Goal: Task Accomplishment & Management: Complete application form

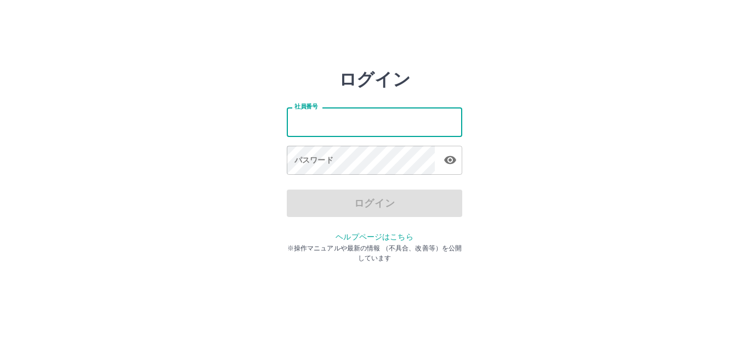
click at [357, 118] on input "社員番号" at bounding box center [374, 121] width 175 height 29
type input "*******"
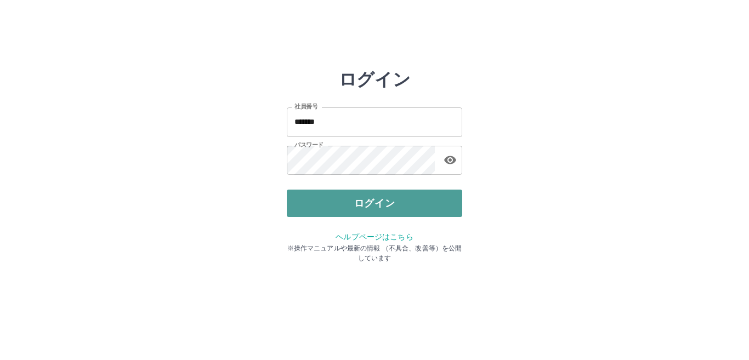
click at [380, 206] on button "ログイン" at bounding box center [374, 203] width 175 height 27
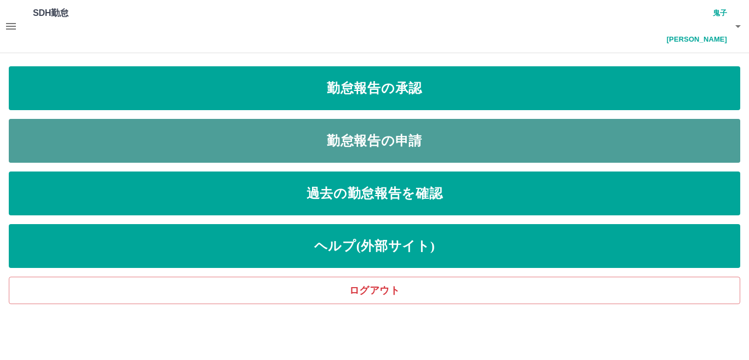
click at [362, 119] on link "勤怠報告の申請" at bounding box center [374, 141] width 731 height 44
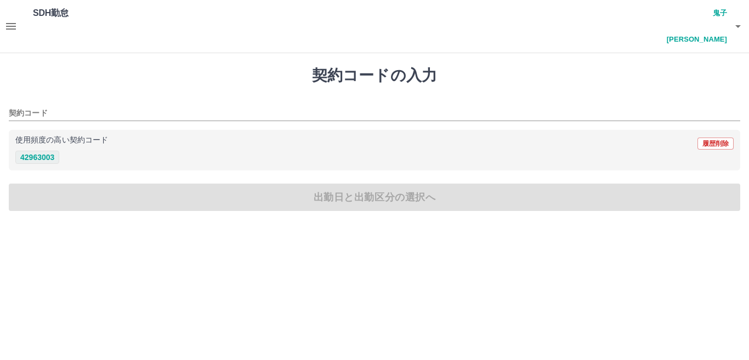
click at [44, 151] on button "42963003" at bounding box center [37, 157] width 44 height 13
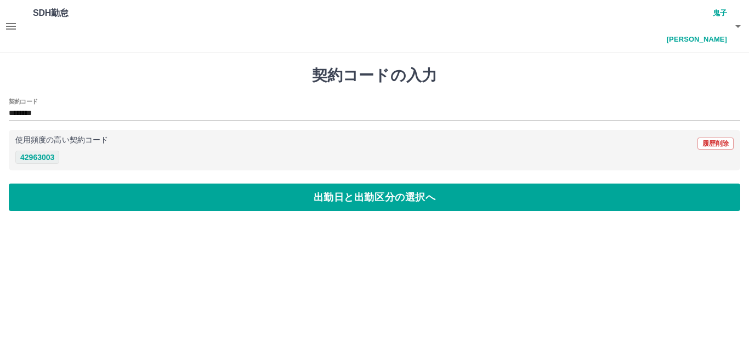
type input "********"
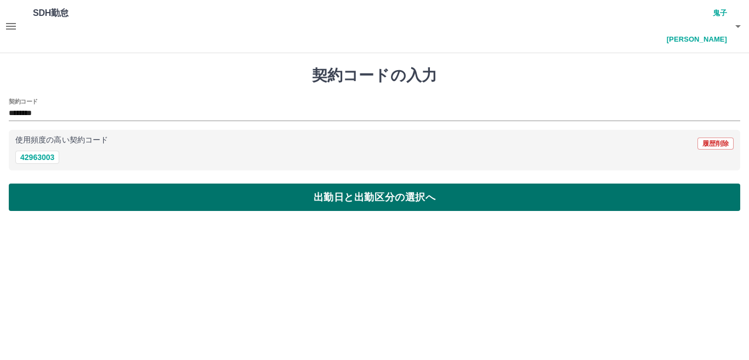
click at [228, 184] on button "出勤日と出勤区分の選択へ" at bounding box center [374, 197] width 731 height 27
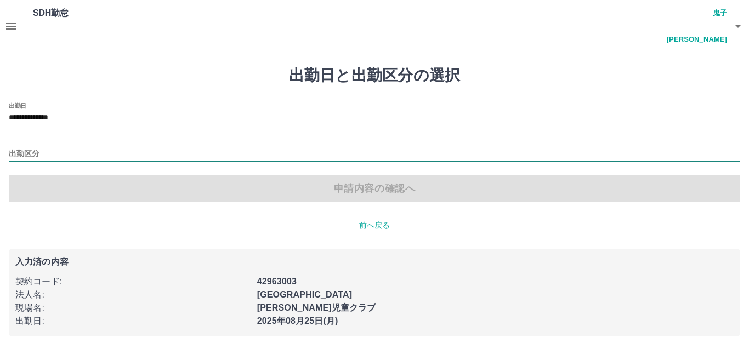
click at [54, 147] on input "出勤区分" at bounding box center [374, 154] width 731 height 14
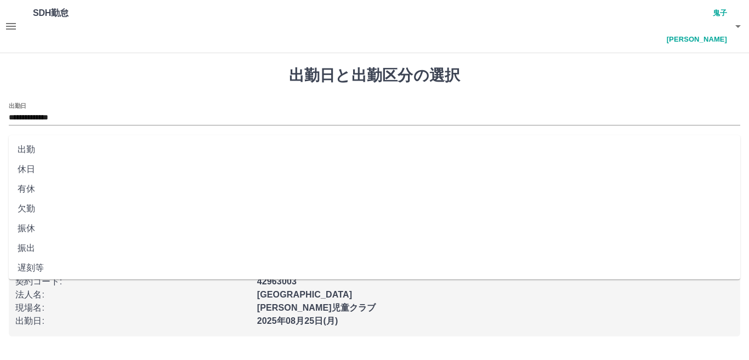
click at [22, 147] on li "出勤" at bounding box center [374, 150] width 731 height 20
type input "**"
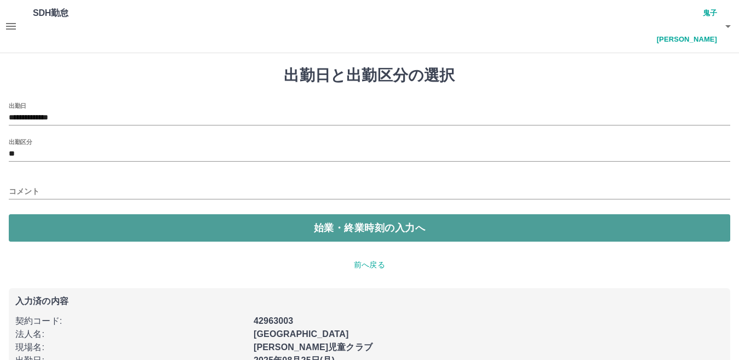
click at [222, 214] on button "始業・終業時刻の入力へ" at bounding box center [370, 227] width 722 height 27
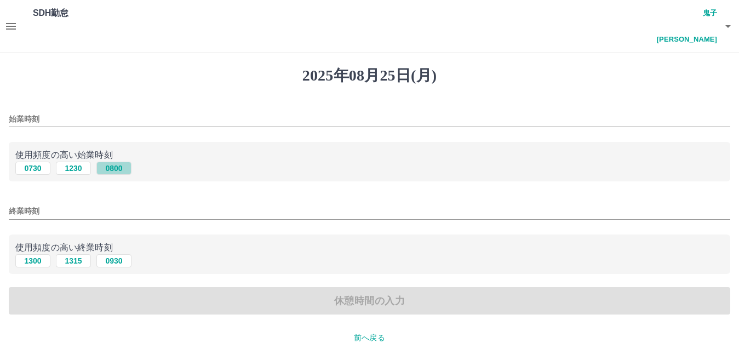
click at [124, 162] on button "0800" at bounding box center [113, 168] width 35 height 13
type input "****"
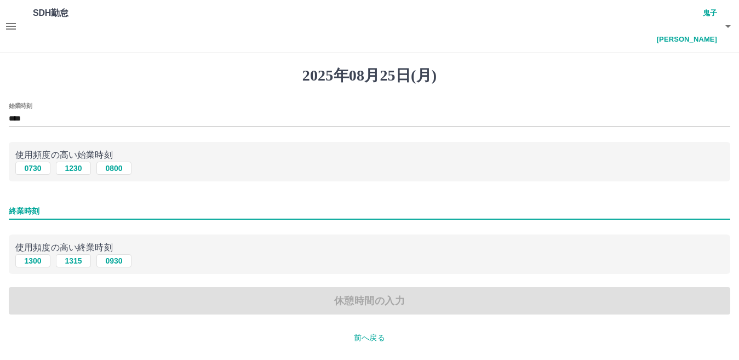
click at [55, 203] on input "終業時刻" at bounding box center [370, 211] width 722 height 16
type input "****"
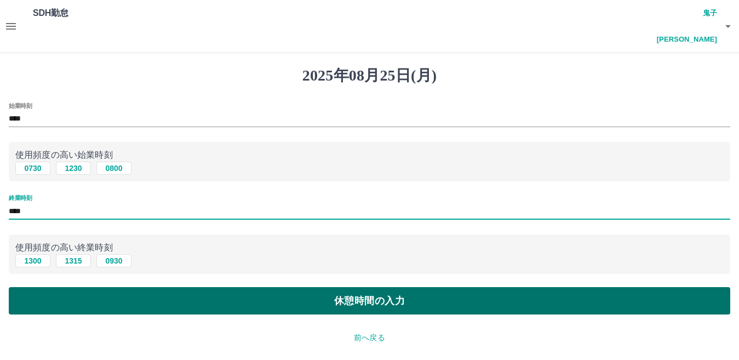
click at [225, 287] on button "休憩時間の入力" at bounding box center [370, 300] width 722 height 27
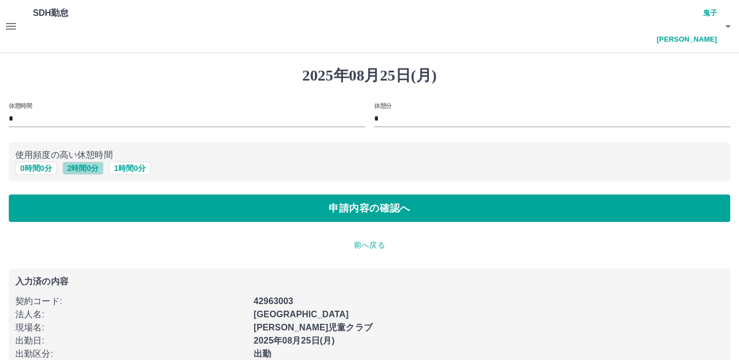
click at [90, 162] on button "2 時間 0 分" at bounding box center [83, 168] width 42 height 13
type input "*"
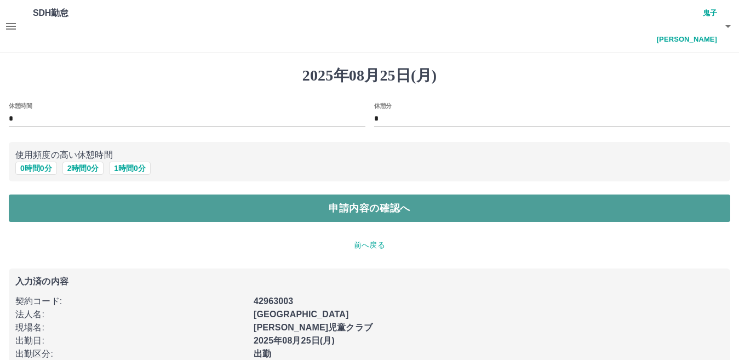
click at [245, 195] on button "申請内容の確認へ" at bounding box center [370, 208] width 722 height 27
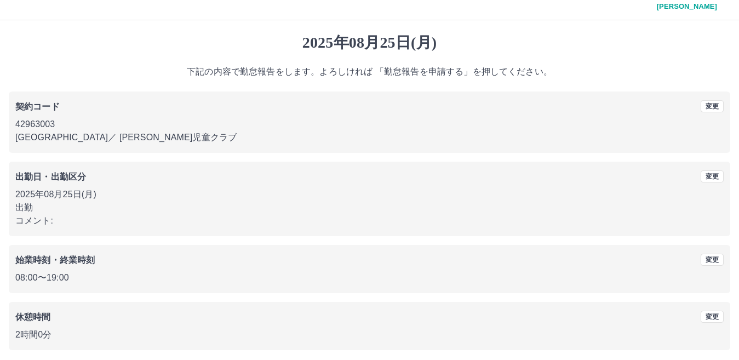
scroll to position [50, 0]
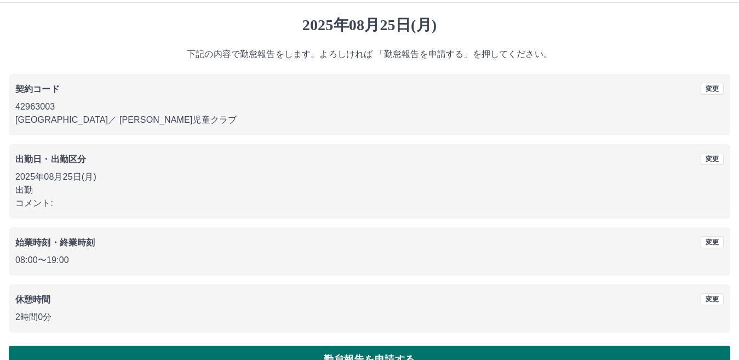
click at [231, 346] on button "勤怠報告を申請する" at bounding box center [370, 359] width 722 height 27
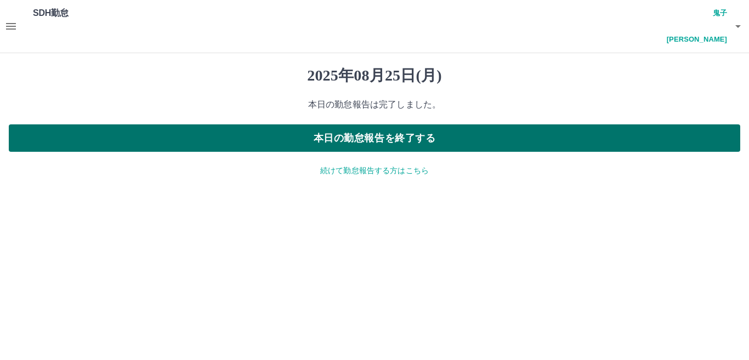
click at [227, 124] on button "本日の勤怠報告を終了する" at bounding box center [374, 137] width 731 height 27
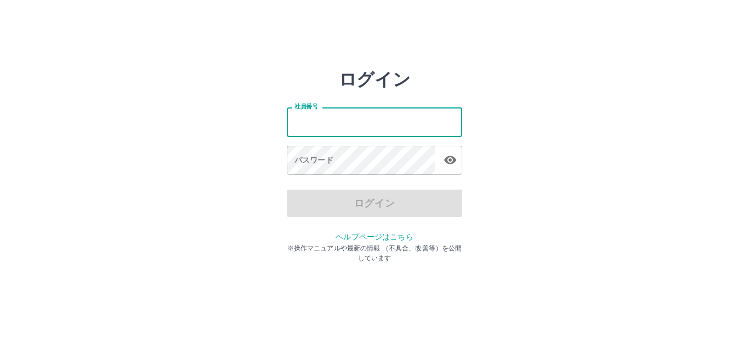
click at [329, 122] on input "社員番号" at bounding box center [374, 121] width 175 height 29
type input "*******"
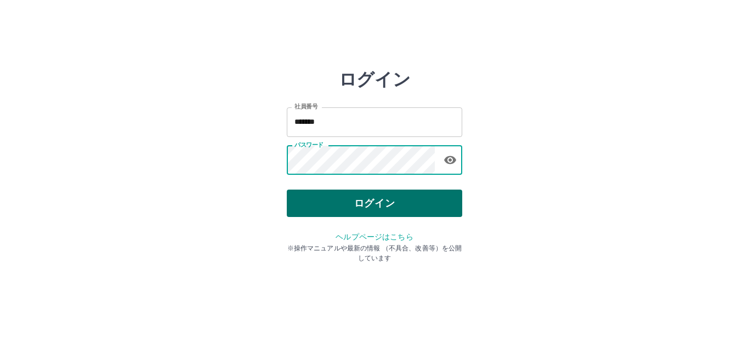
click at [379, 206] on button "ログイン" at bounding box center [374, 203] width 175 height 27
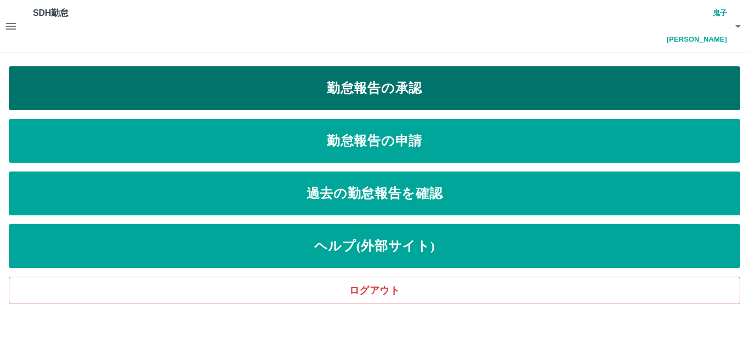
click at [287, 67] on link "勤怠報告の承認" at bounding box center [374, 88] width 731 height 44
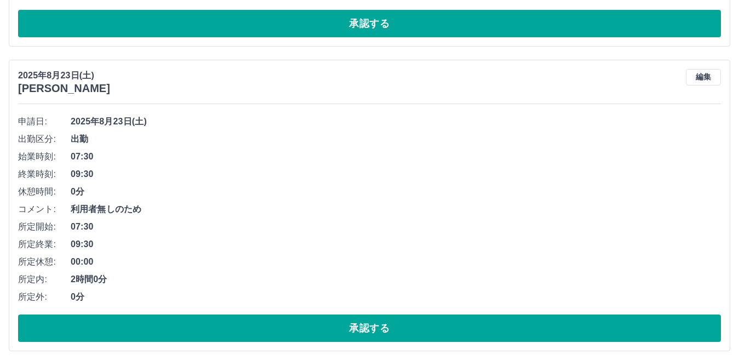
scroll to position [1041, 0]
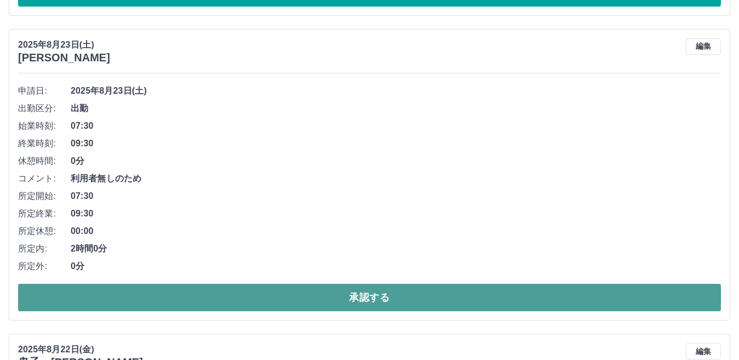
click at [276, 284] on button "承認する" at bounding box center [369, 297] width 703 height 27
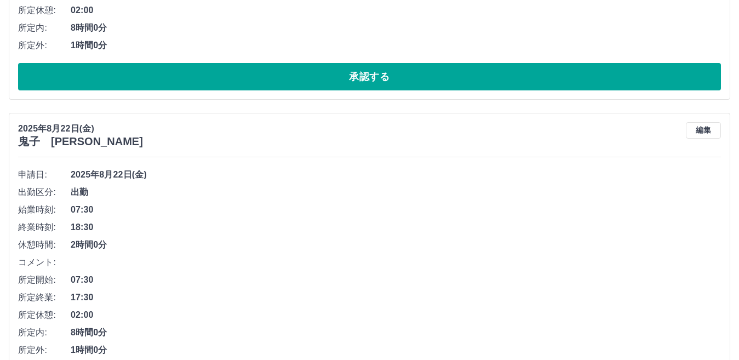
scroll to position [956, 0]
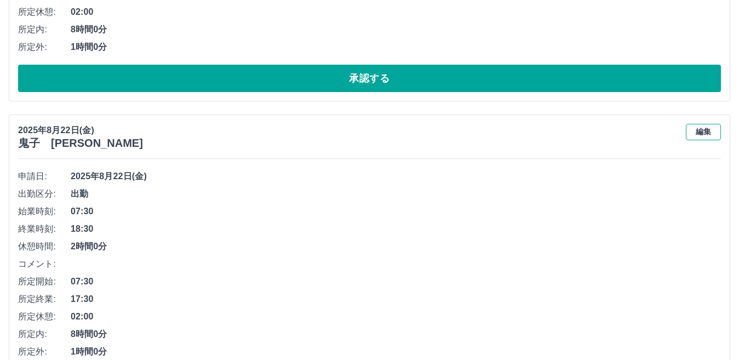
click at [704, 124] on button "編集" at bounding box center [703, 132] width 35 height 16
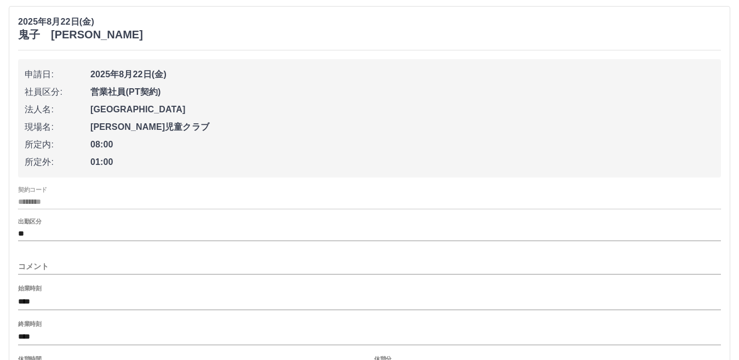
scroll to position [1120, 0]
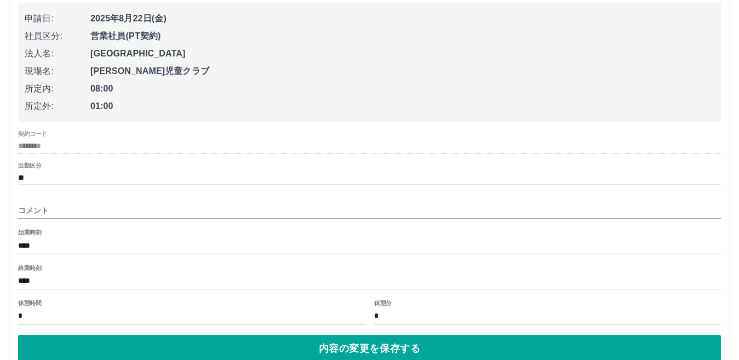
click at [58, 274] on input "****" at bounding box center [369, 282] width 703 height 16
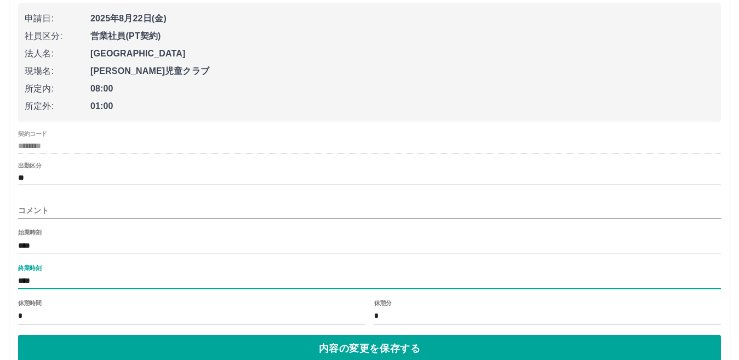
type input "****"
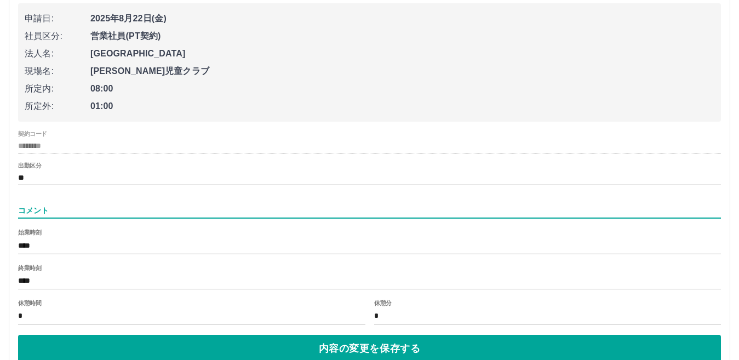
click at [69, 203] on input "コメント" at bounding box center [369, 211] width 703 height 16
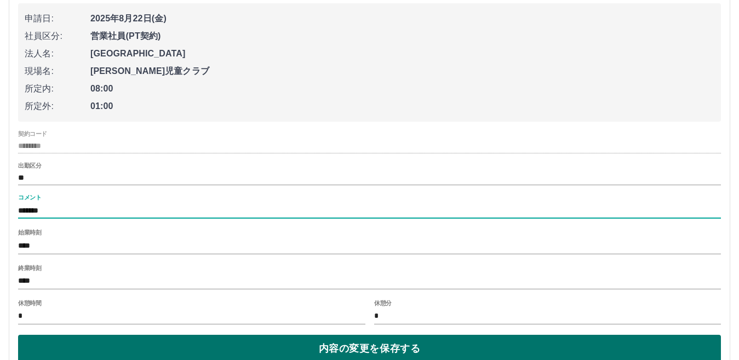
type input "*******"
click at [211, 335] on button "内容の変更を保存する" at bounding box center [369, 348] width 703 height 27
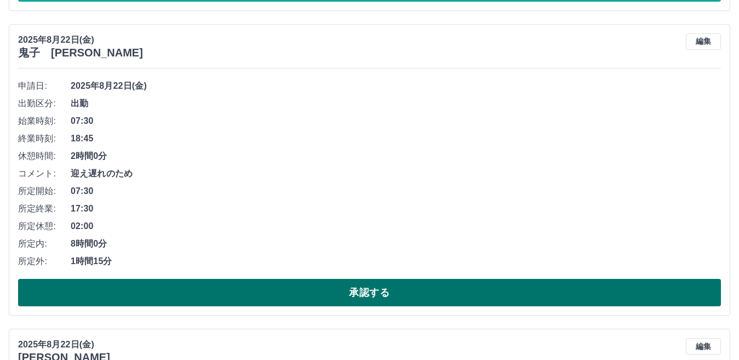
scroll to position [1066, 0]
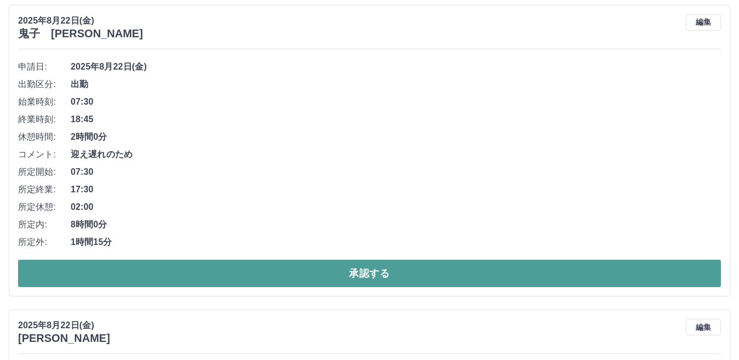
click at [326, 260] on button "承認する" at bounding box center [369, 273] width 703 height 27
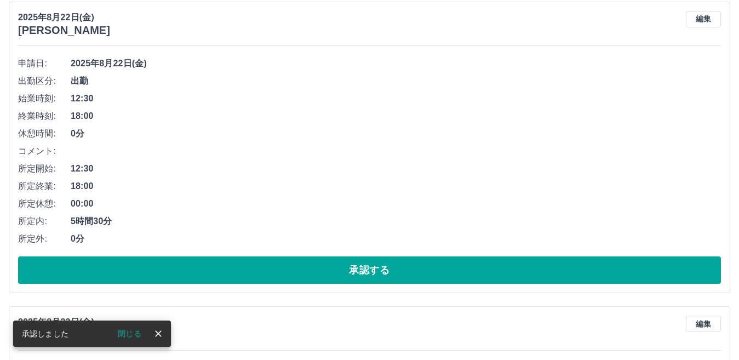
scroll to position [1090, 0]
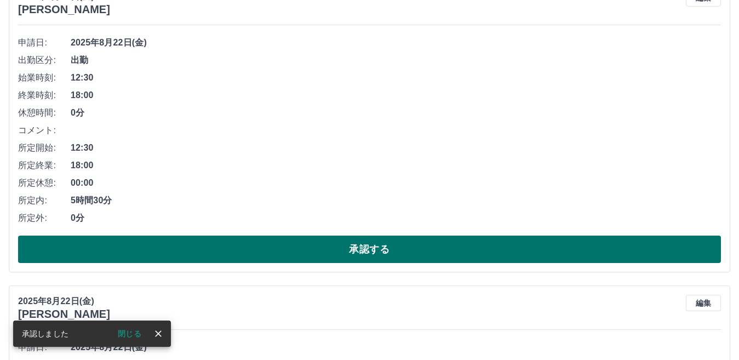
click at [338, 236] on button "承認する" at bounding box center [369, 249] width 703 height 27
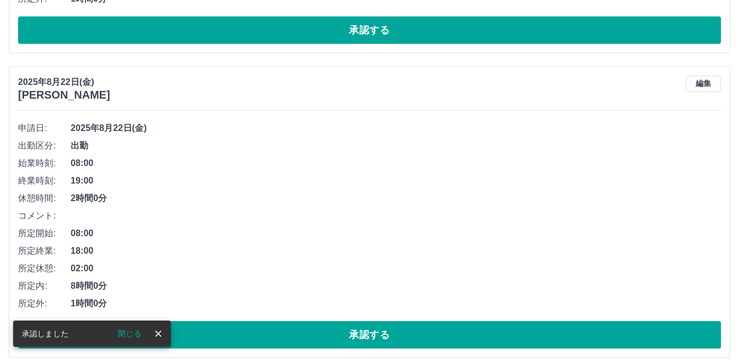
scroll to position [1059, 0]
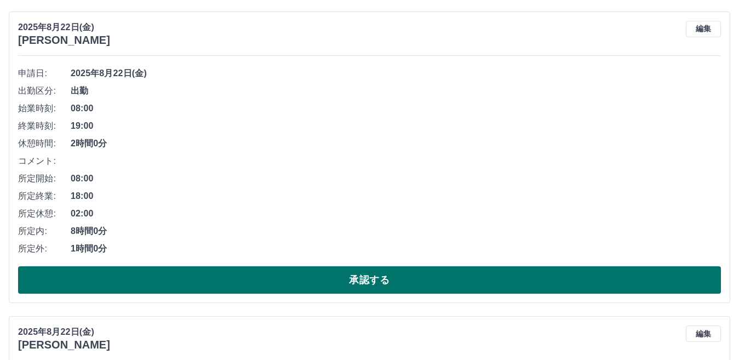
click at [367, 266] on button "承認する" at bounding box center [369, 279] width 703 height 27
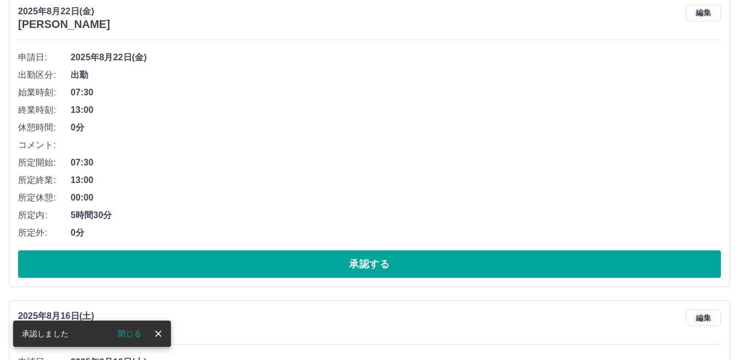
scroll to position [1083, 0]
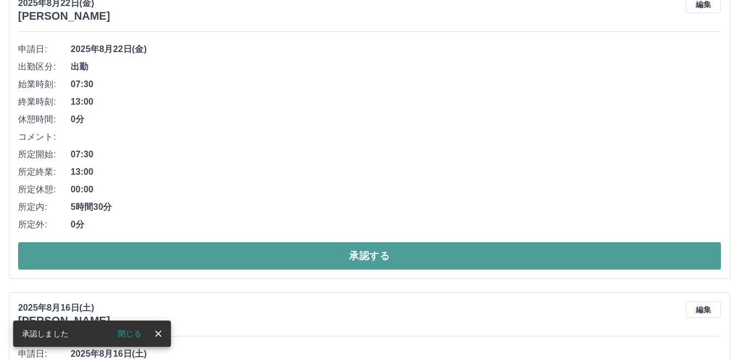
click at [374, 242] on button "承認する" at bounding box center [369, 255] width 703 height 27
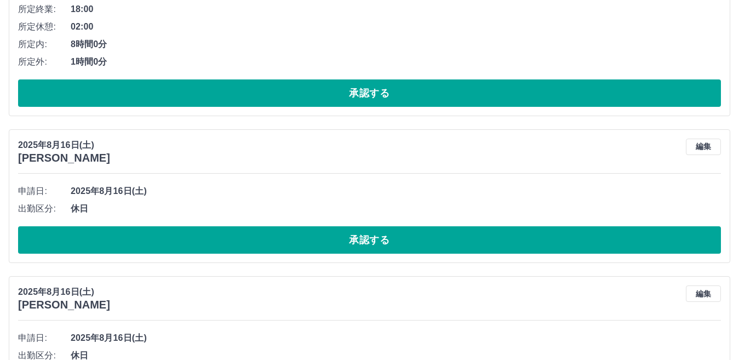
scroll to position [943, 0]
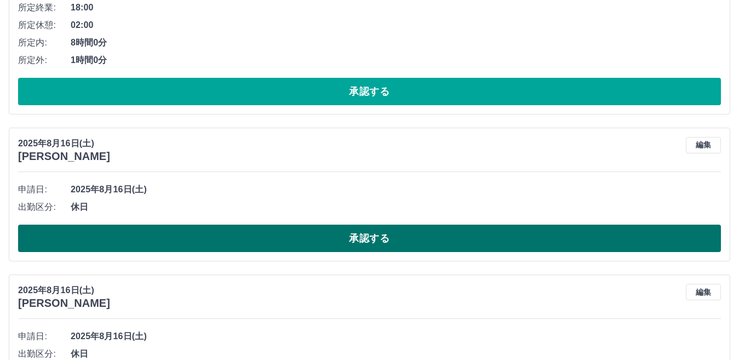
click at [371, 225] on button "承認する" at bounding box center [369, 238] width 703 height 27
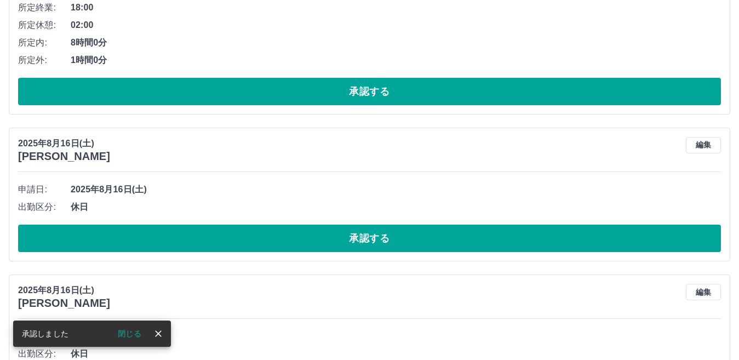
scroll to position [998, 0]
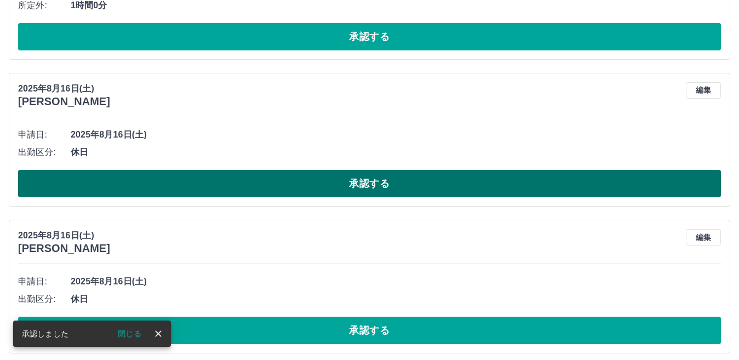
click at [374, 170] on button "承認する" at bounding box center [369, 183] width 703 height 27
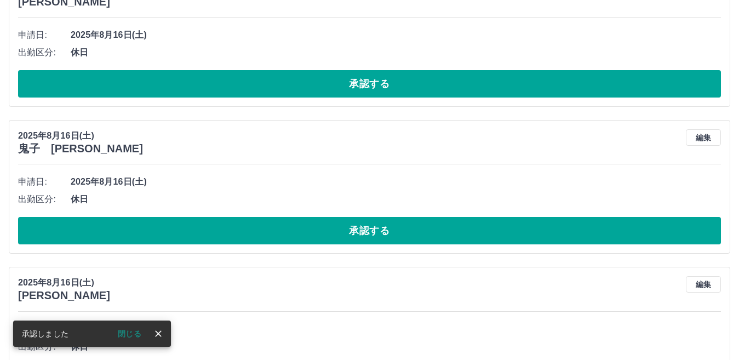
scroll to position [1107, 0]
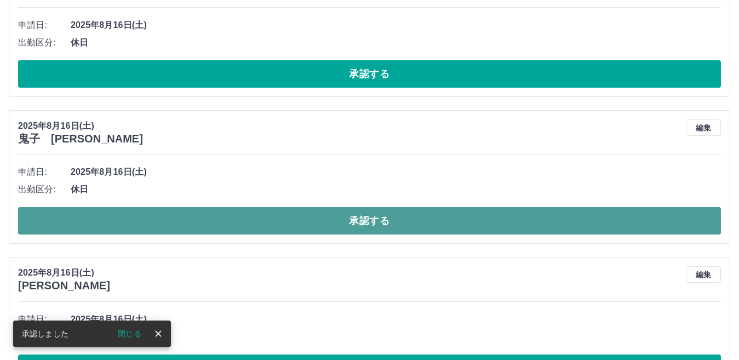
click at [369, 207] on button "承認する" at bounding box center [369, 220] width 703 height 27
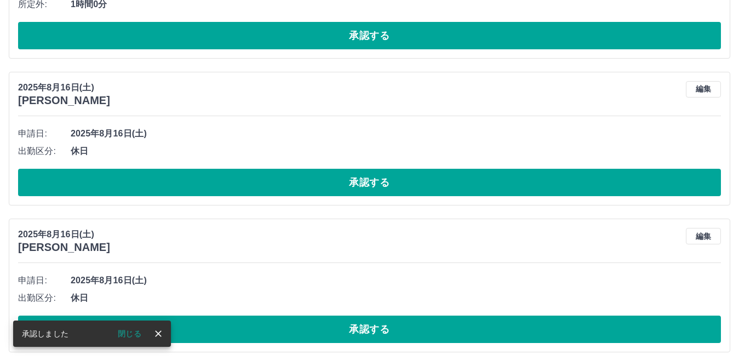
scroll to position [998, 0]
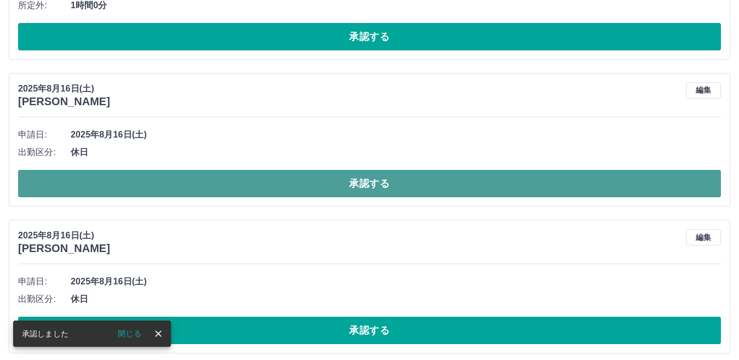
click at [375, 170] on button "承認する" at bounding box center [369, 183] width 703 height 27
click at [374, 170] on button "承認する" at bounding box center [369, 183] width 703 height 27
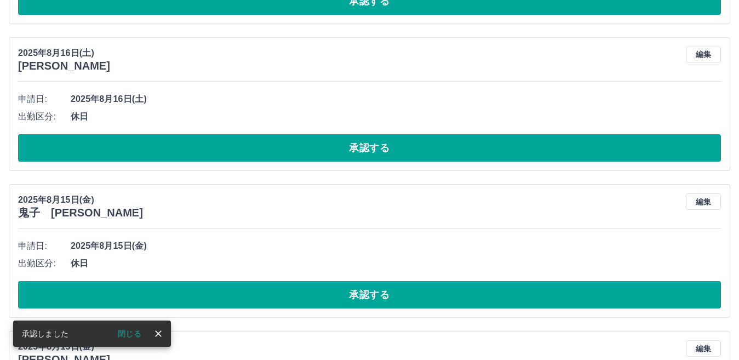
scroll to position [1052, 0]
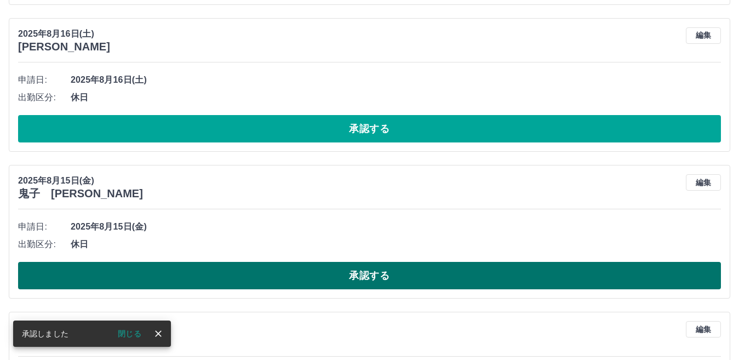
click at [361, 262] on button "承認する" at bounding box center [369, 275] width 703 height 27
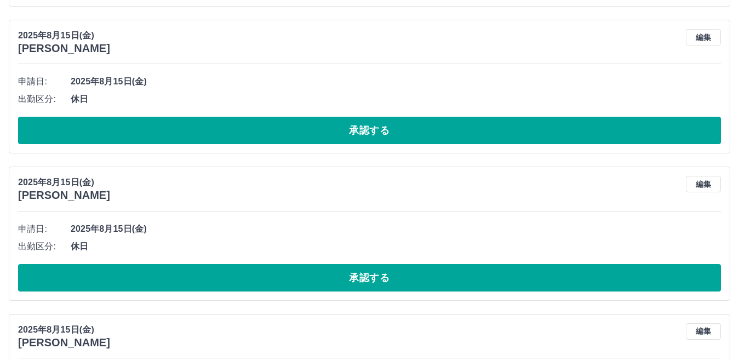
scroll to position [1217, 0]
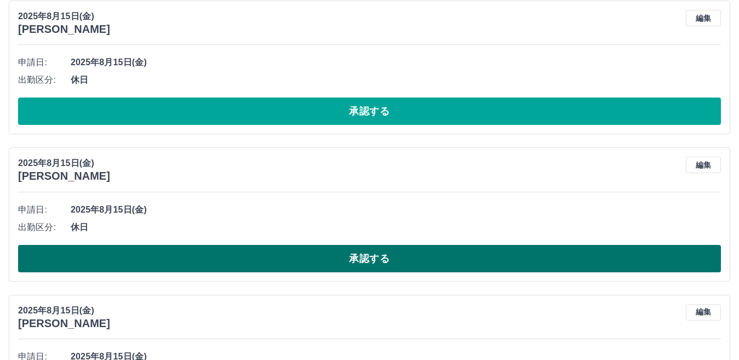
click at [363, 245] on button "承認する" at bounding box center [369, 258] width 703 height 27
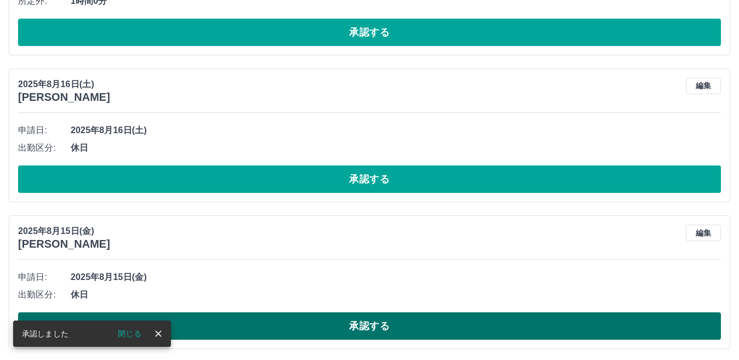
scroll to position [998, 0]
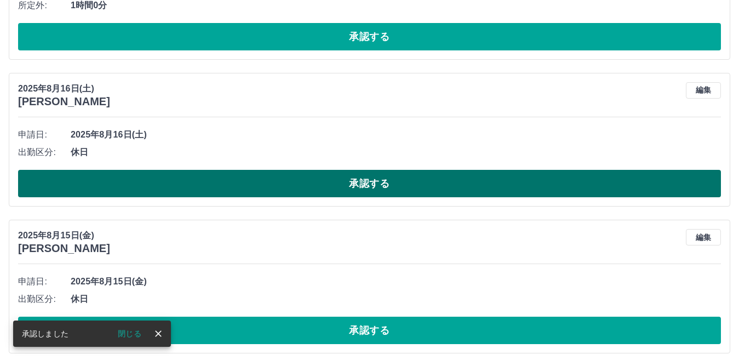
click at [381, 170] on button "承認する" at bounding box center [369, 183] width 703 height 27
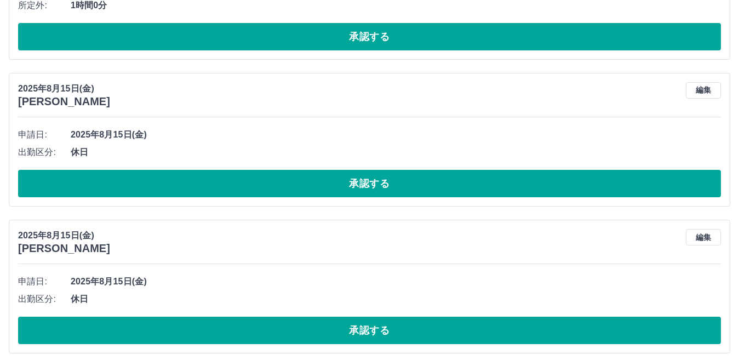
click at [381, 170] on button "承認する" at bounding box center [369, 183] width 703 height 27
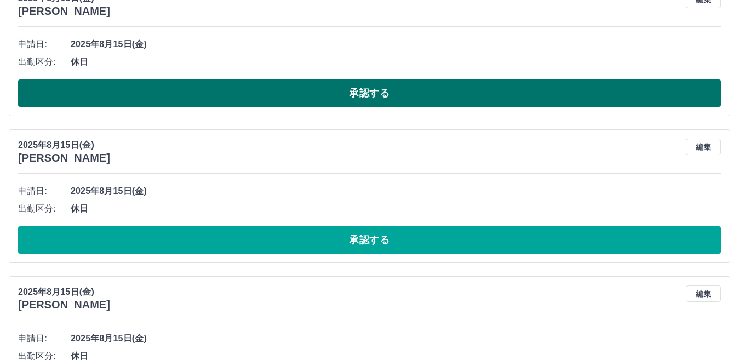
scroll to position [1107, 0]
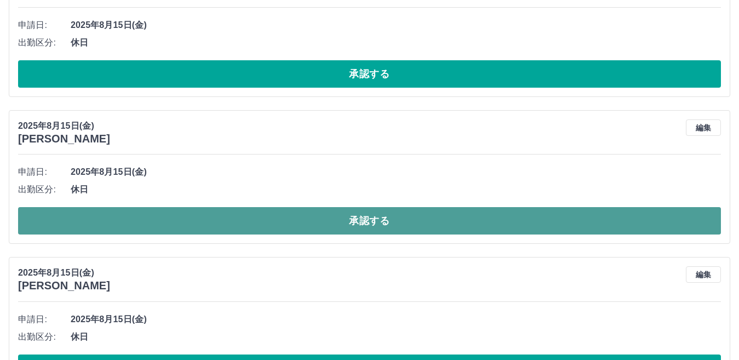
click at [390, 207] on button "承認する" at bounding box center [369, 220] width 703 height 27
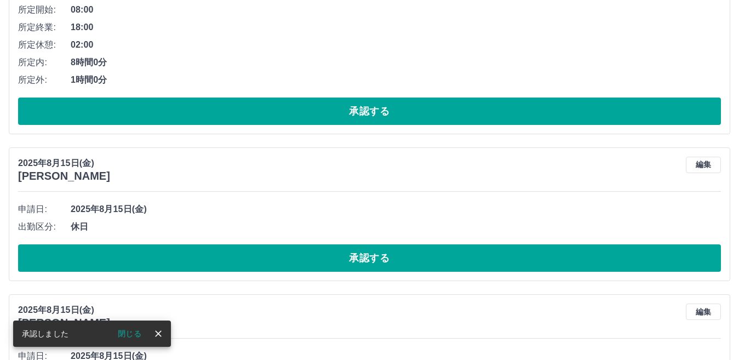
scroll to position [943, 0]
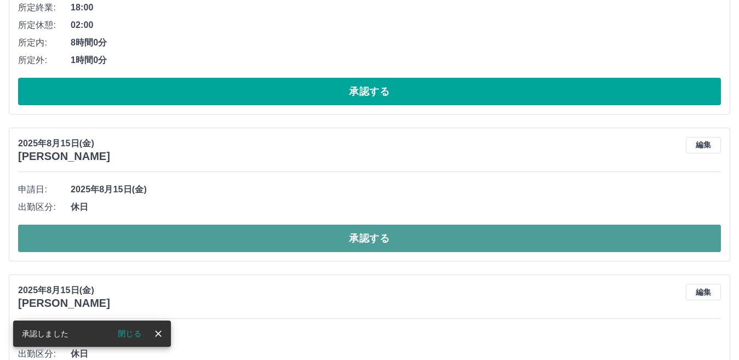
click at [374, 225] on button "承認する" at bounding box center [369, 238] width 703 height 27
click at [369, 225] on button "承認する" at bounding box center [369, 238] width 703 height 27
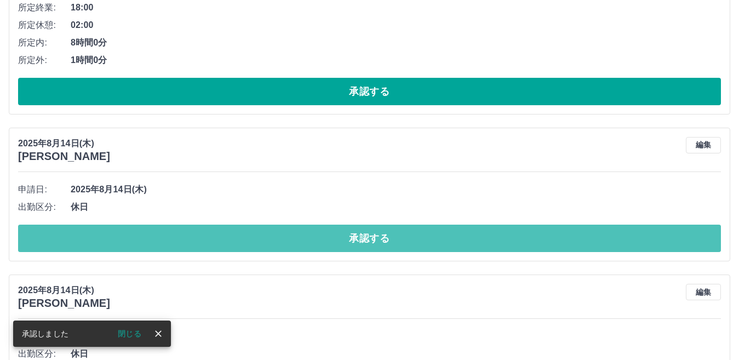
click at [369, 225] on button "承認する" at bounding box center [369, 238] width 703 height 27
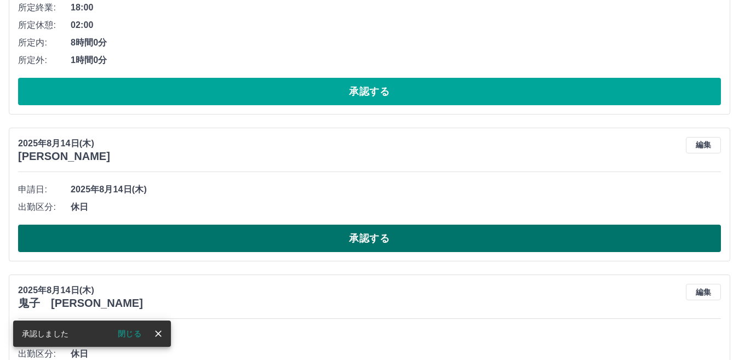
click at [368, 225] on button "承認する" at bounding box center [369, 238] width 703 height 27
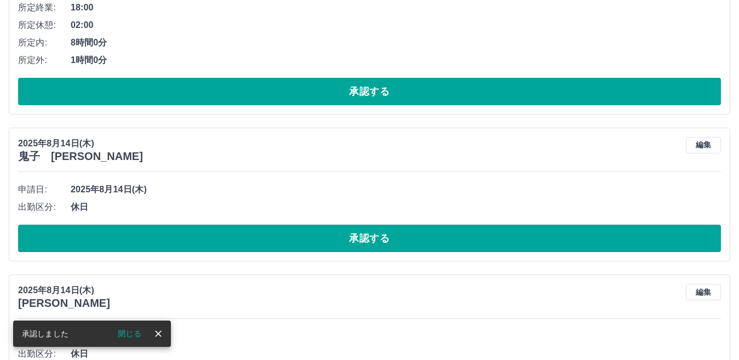
click at [368, 225] on button "承認する" at bounding box center [369, 238] width 703 height 27
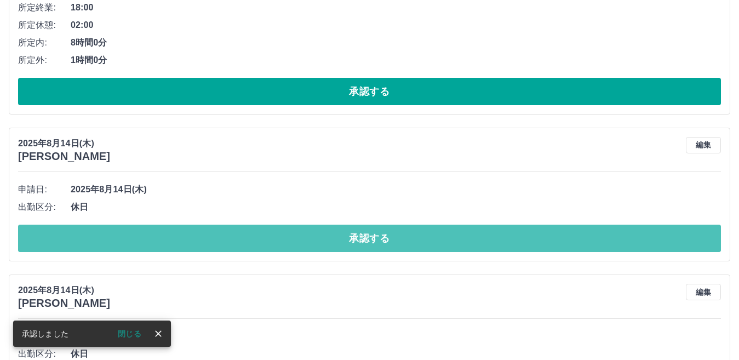
click at [368, 225] on button "承認する" at bounding box center [369, 238] width 703 height 27
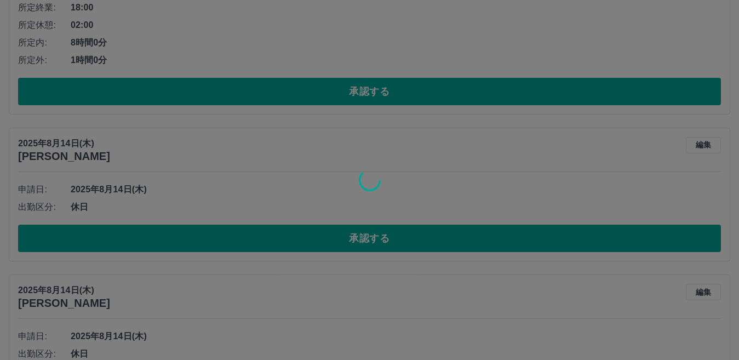
scroll to position [832, 0]
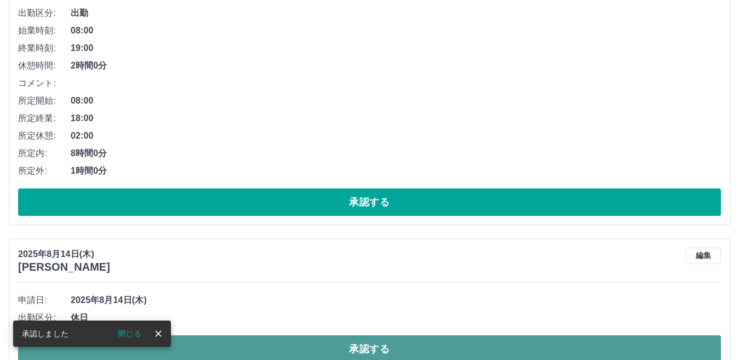
click at [373, 335] on button "承認する" at bounding box center [369, 348] width 703 height 27
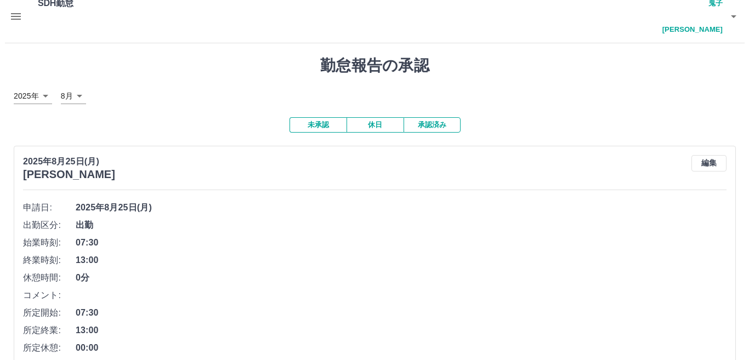
scroll to position [0, 0]
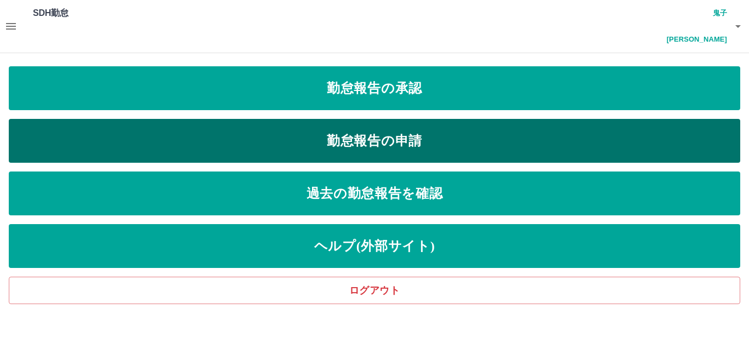
click at [318, 119] on link "勤怠報告の申請" at bounding box center [374, 141] width 731 height 44
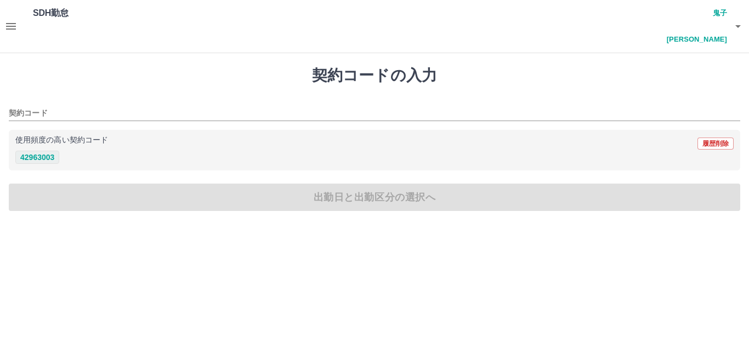
click at [37, 151] on button "42963003" at bounding box center [37, 157] width 44 height 13
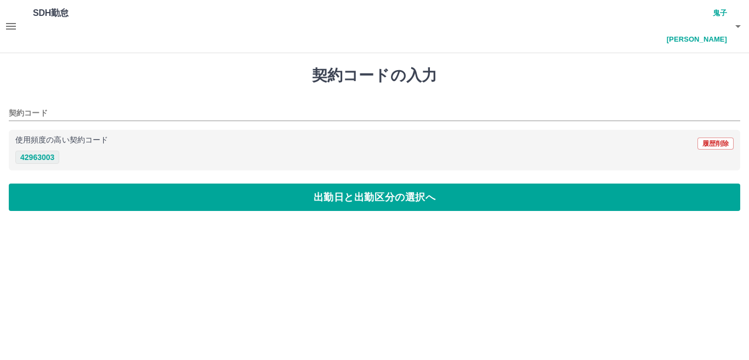
type input "********"
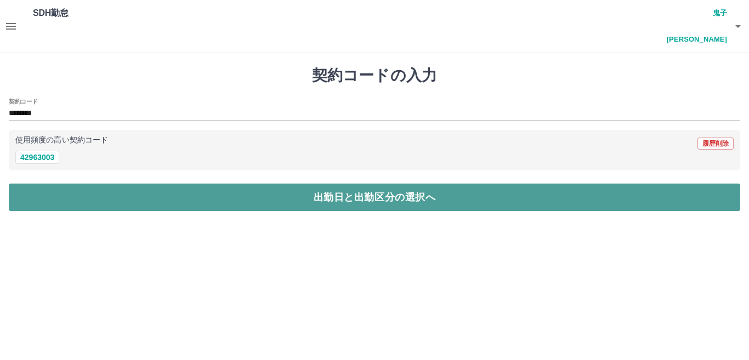
click at [219, 184] on button "出勤日と出勤区分の選択へ" at bounding box center [374, 197] width 731 height 27
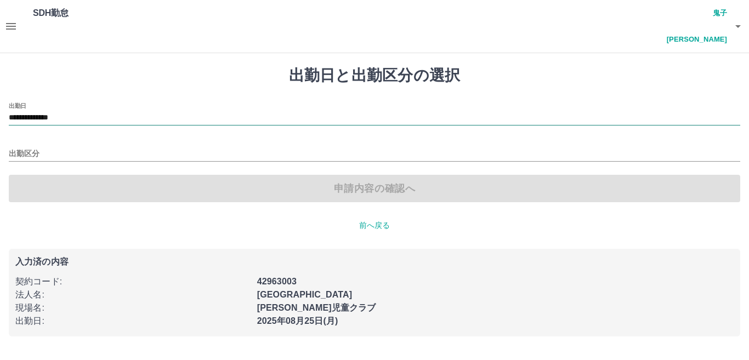
click at [117, 111] on input "**********" at bounding box center [374, 118] width 731 height 14
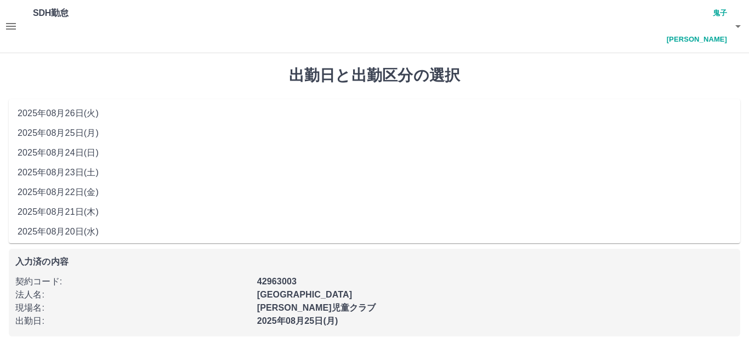
click at [84, 172] on li "2025年08月23日(土)" at bounding box center [374, 173] width 731 height 20
type input "**********"
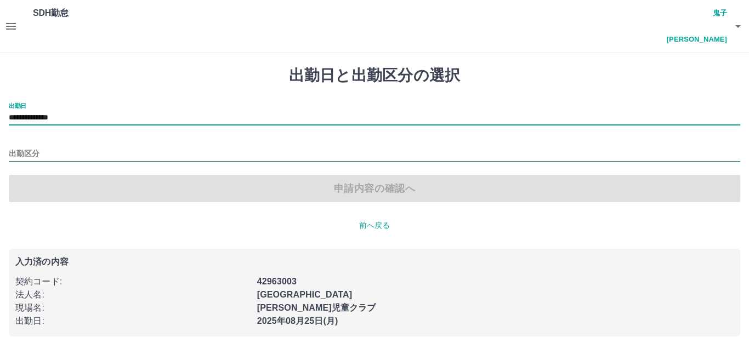
click at [71, 147] on input "出勤区分" at bounding box center [374, 154] width 731 height 14
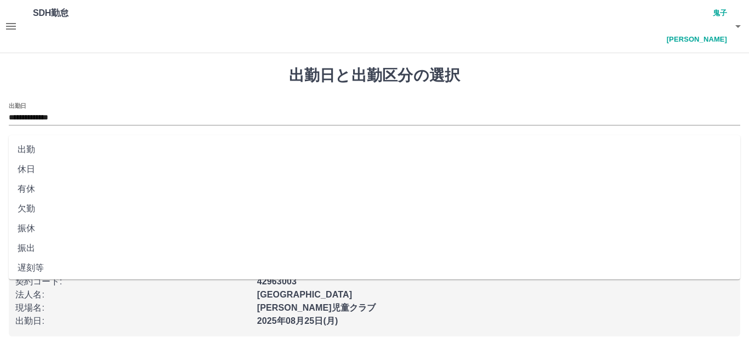
click at [30, 165] on li "休日" at bounding box center [374, 170] width 731 height 20
type input "**"
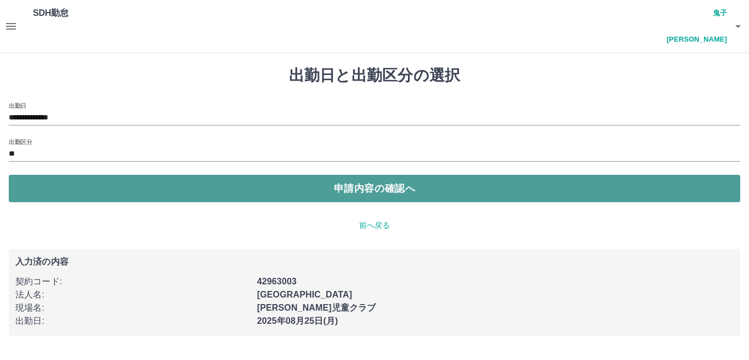
click at [200, 175] on button "申請内容の確認へ" at bounding box center [374, 188] width 731 height 27
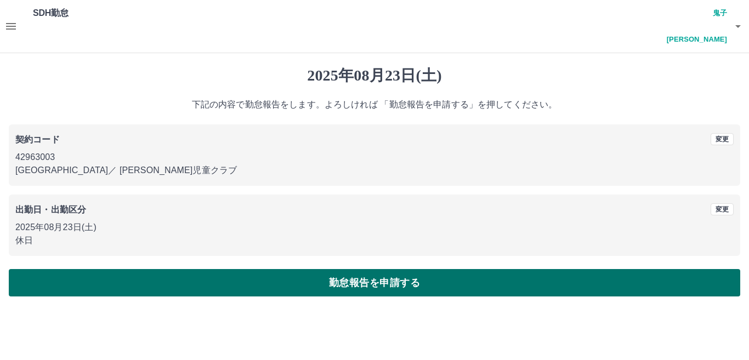
click at [279, 269] on button "勤怠報告を申請する" at bounding box center [374, 282] width 731 height 27
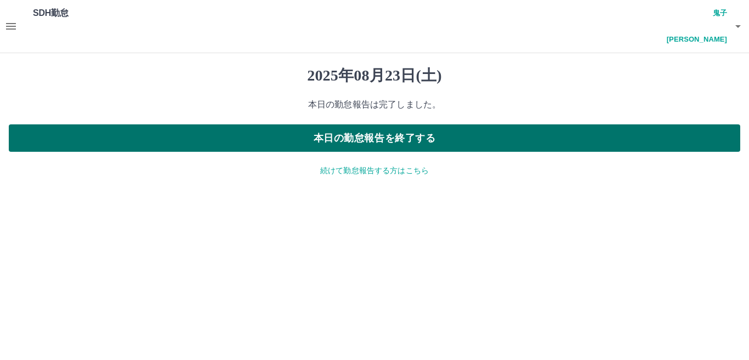
click at [226, 124] on button "本日の勤怠報告を終了する" at bounding box center [374, 137] width 731 height 27
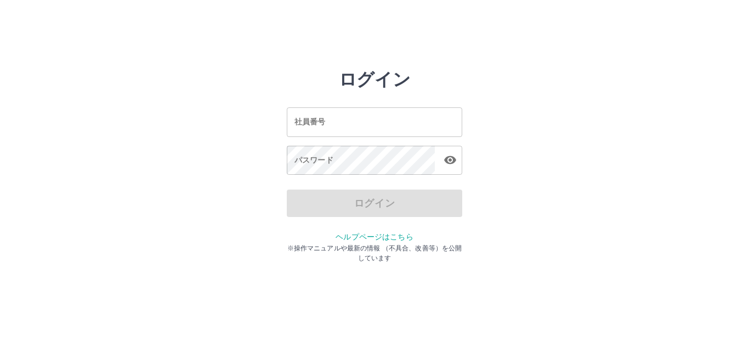
click at [335, 128] on input "社員番号" at bounding box center [374, 121] width 175 height 29
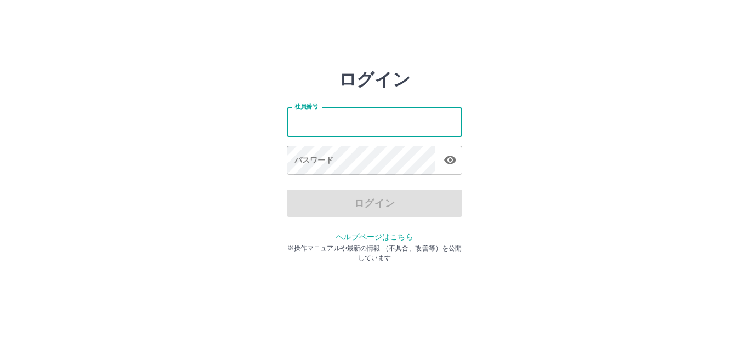
type input "*******"
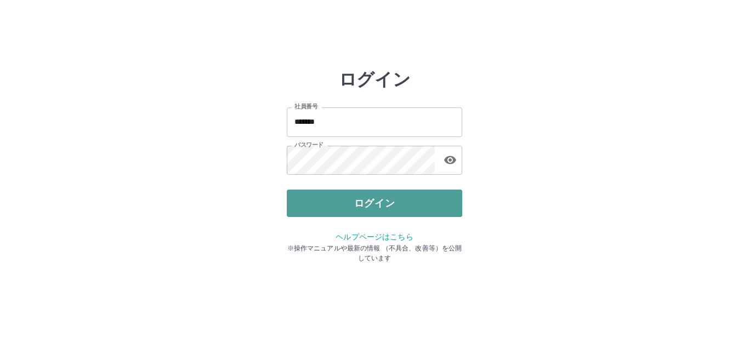
click at [392, 202] on button "ログイン" at bounding box center [374, 203] width 175 height 27
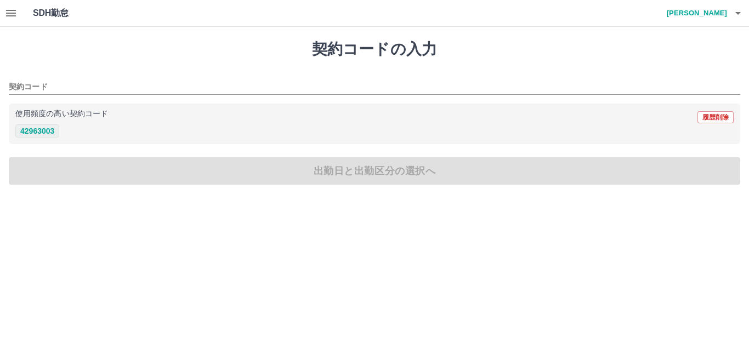
click at [34, 130] on button "42963003" at bounding box center [37, 130] width 44 height 13
type input "********"
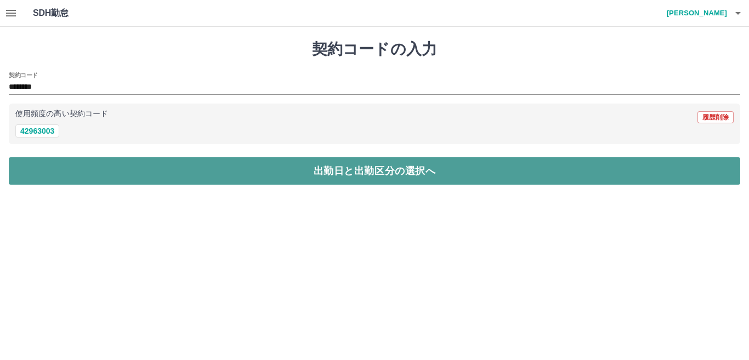
click at [56, 180] on button "出勤日と出勤区分の選択へ" at bounding box center [374, 170] width 731 height 27
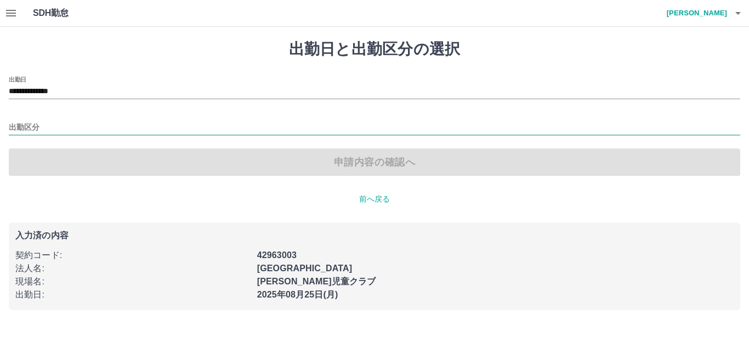
click at [25, 128] on input "出勤区分" at bounding box center [374, 128] width 731 height 14
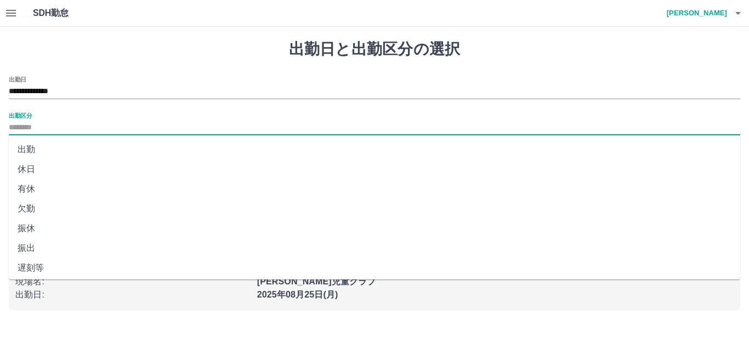
click at [32, 147] on li "出勤" at bounding box center [374, 150] width 731 height 20
type input "**"
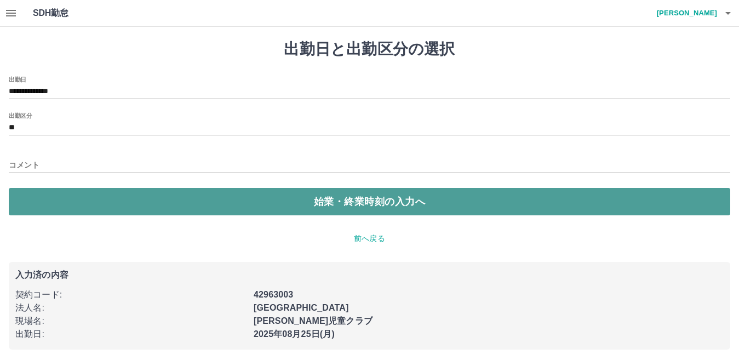
click at [158, 206] on button "始業・終業時刻の入力へ" at bounding box center [370, 201] width 722 height 27
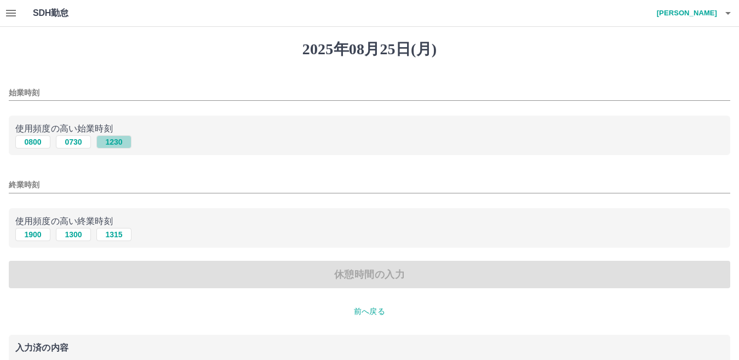
click at [111, 145] on button "1230" at bounding box center [113, 141] width 35 height 13
type input "****"
click at [34, 189] on input "終業時刻" at bounding box center [370, 185] width 722 height 16
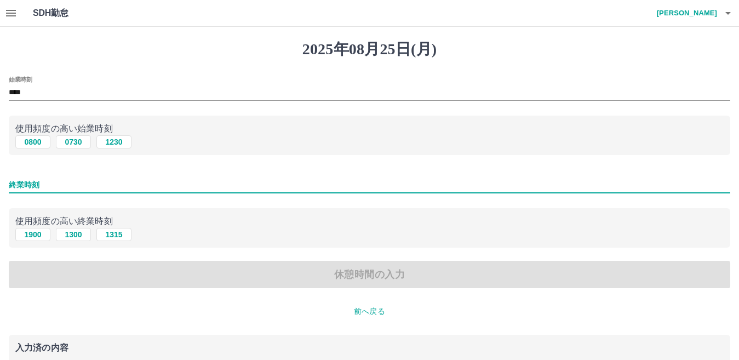
type input "****"
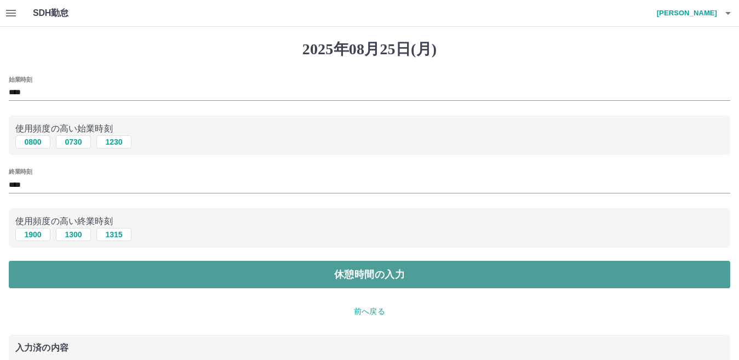
click at [334, 273] on button "休憩時間の入力" at bounding box center [370, 274] width 722 height 27
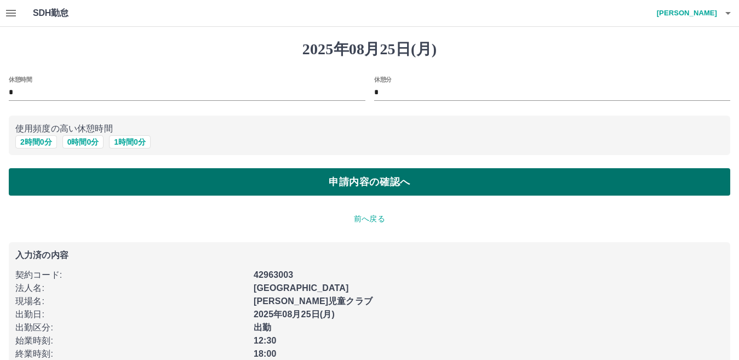
click at [345, 185] on button "申請内容の確認へ" at bounding box center [370, 181] width 722 height 27
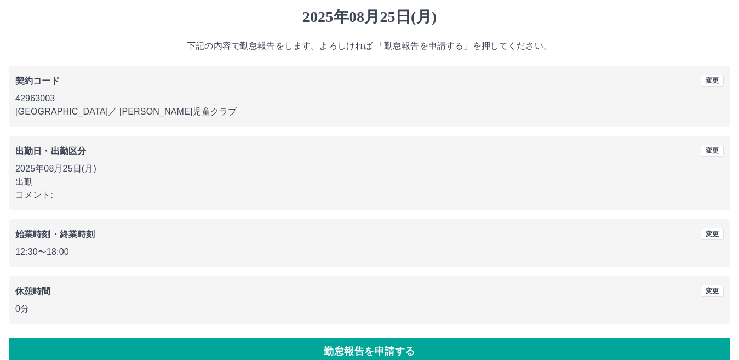
scroll to position [50, 0]
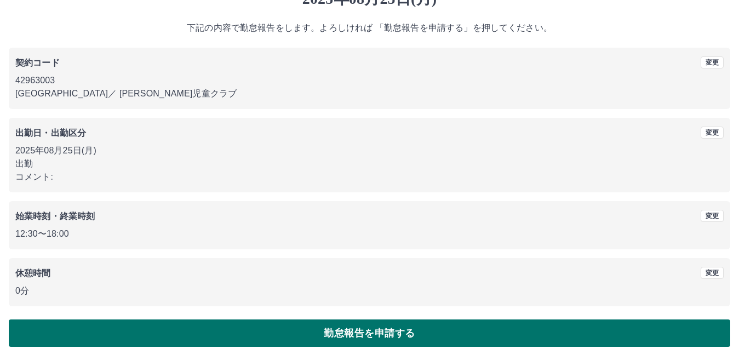
click at [283, 335] on button "勤怠報告を申請する" at bounding box center [370, 333] width 722 height 27
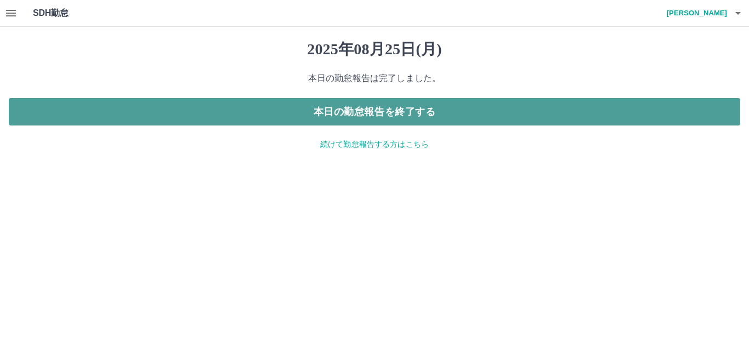
click at [334, 117] on button "本日の勤怠報告を終了する" at bounding box center [374, 111] width 731 height 27
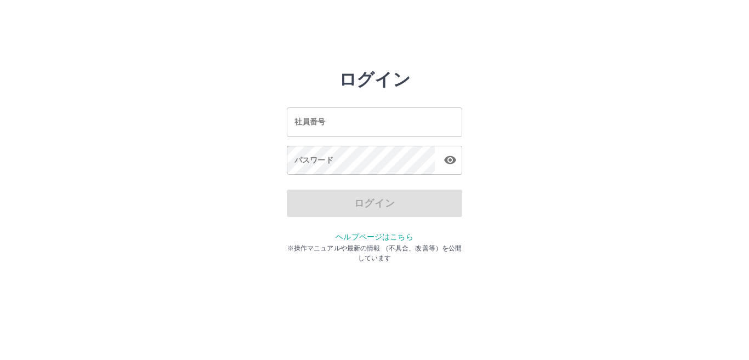
click at [413, 124] on input "社員番号" at bounding box center [374, 121] width 175 height 29
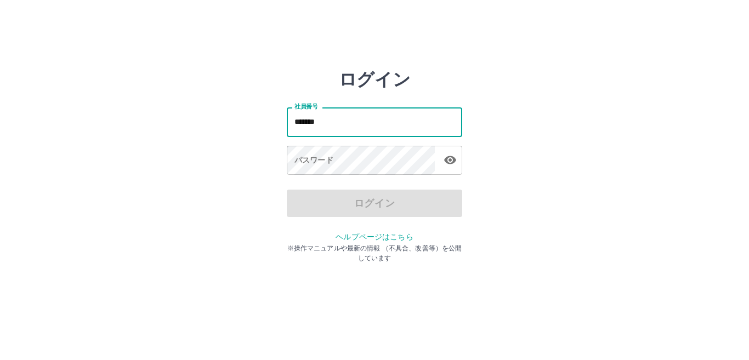
type input "*******"
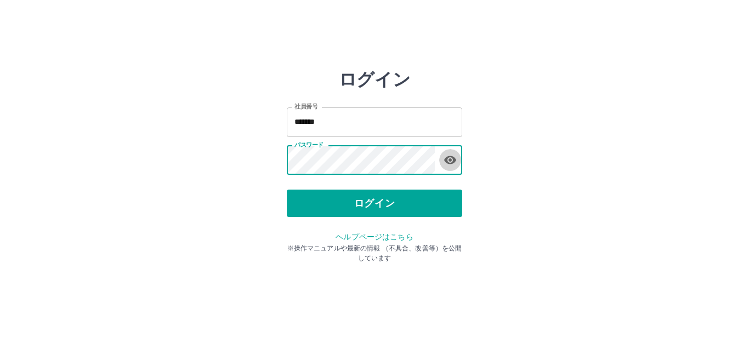
click at [447, 162] on icon "button" at bounding box center [450, 160] width 12 height 8
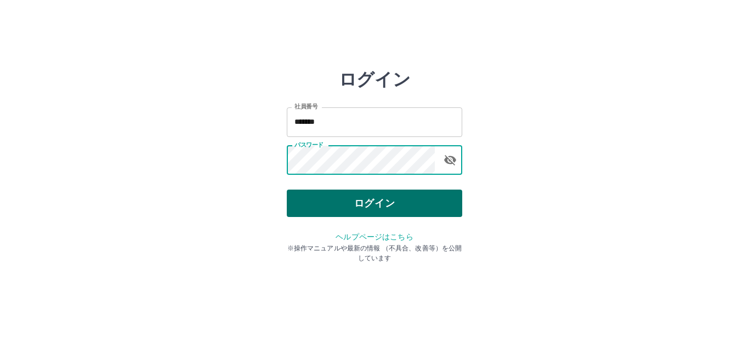
click at [395, 207] on button "ログイン" at bounding box center [374, 203] width 175 height 27
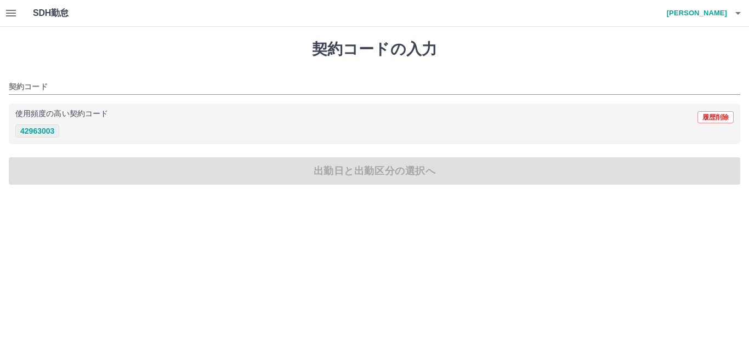
click at [46, 128] on button "42963003" at bounding box center [37, 130] width 44 height 13
type input "********"
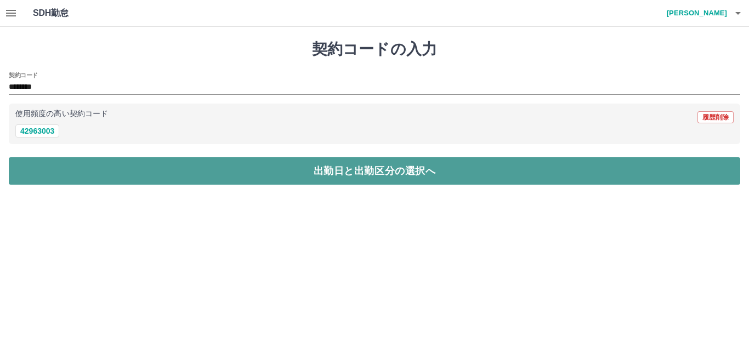
click at [382, 171] on button "出勤日と出勤区分の選択へ" at bounding box center [374, 170] width 731 height 27
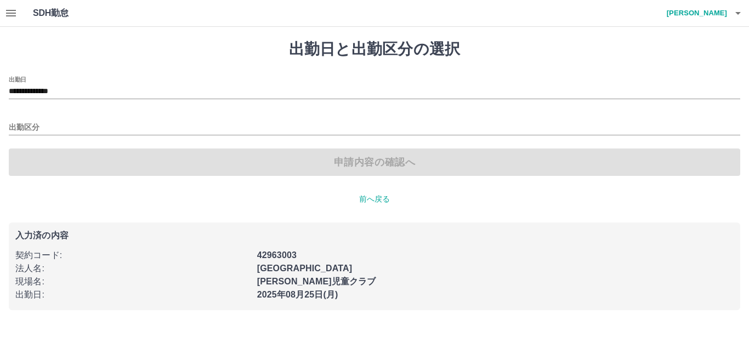
click at [382, 160] on div "申請内容の確認へ" at bounding box center [374, 162] width 731 height 27
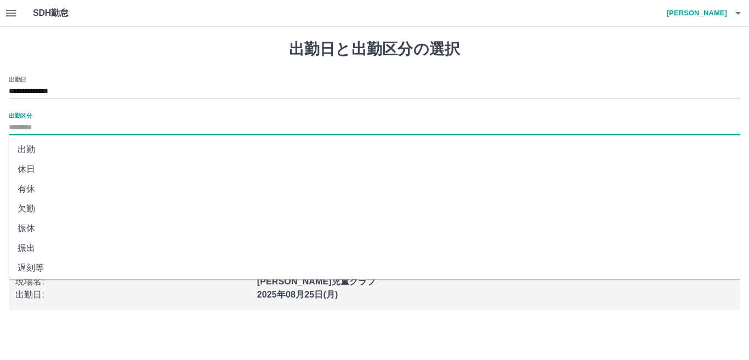
click at [12, 130] on input "出勤区分" at bounding box center [374, 128] width 731 height 14
click at [27, 148] on li "出勤" at bounding box center [374, 150] width 731 height 20
type input "**"
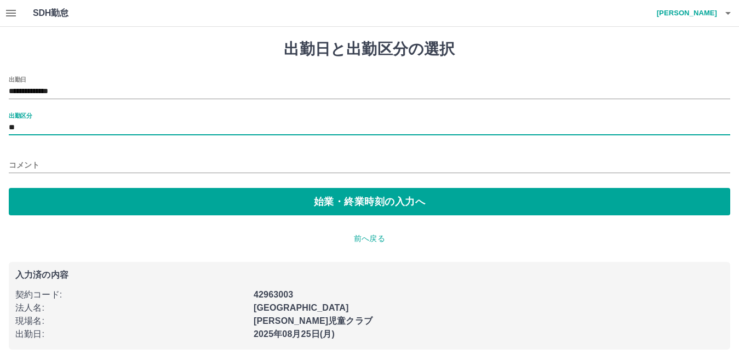
click at [69, 128] on input "**" at bounding box center [370, 128] width 722 height 14
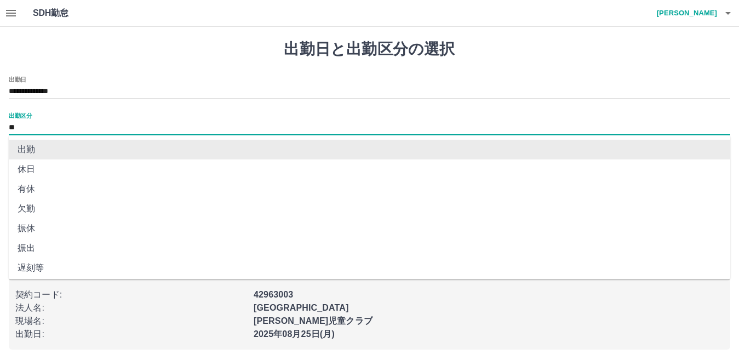
click at [60, 151] on li "出勤" at bounding box center [370, 150] width 722 height 20
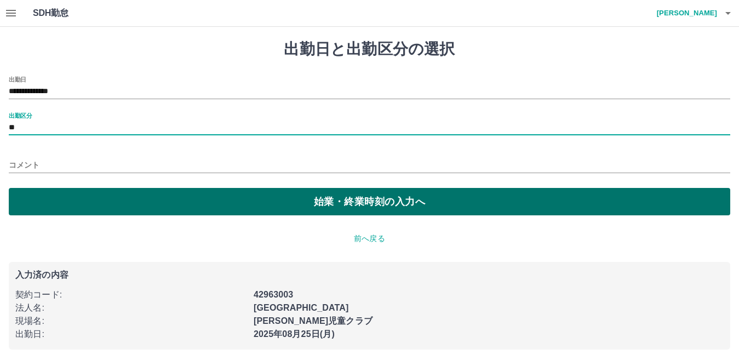
click at [138, 193] on button "始業・終業時刻の入力へ" at bounding box center [370, 201] width 722 height 27
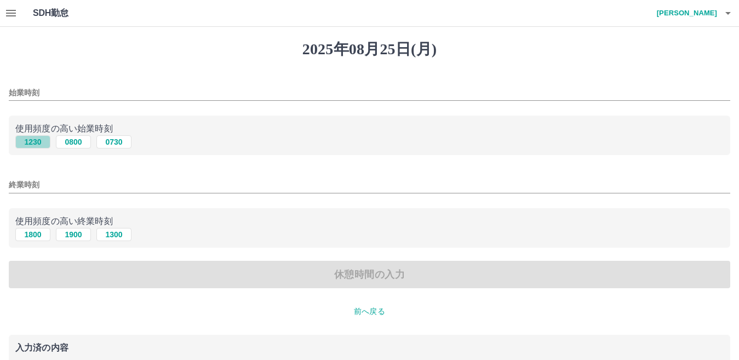
click at [30, 145] on button "1230" at bounding box center [32, 141] width 35 height 13
type input "****"
click at [79, 178] on input "終業時刻" at bounding box center [370, 185] width 722 height 16
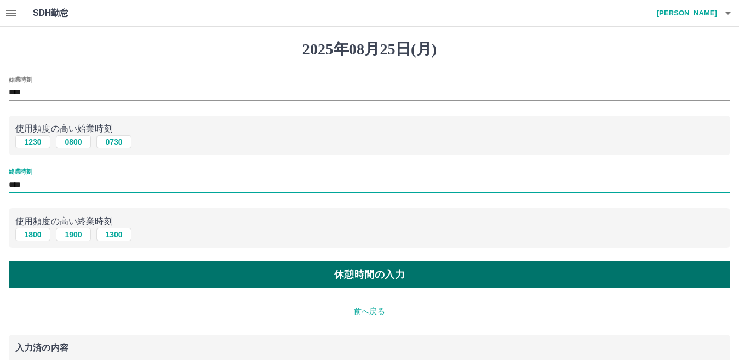
type input "****"
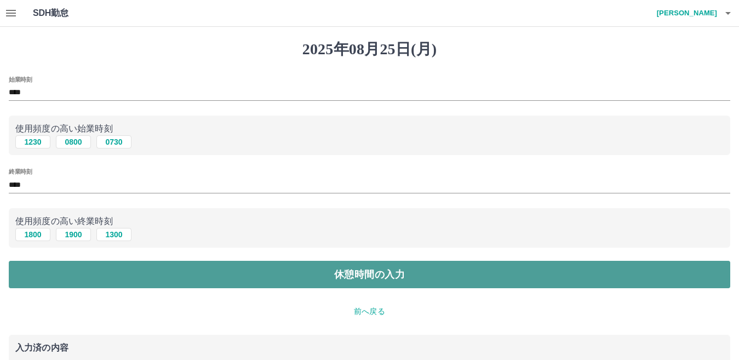
click at [393, 284] on button "休憩時間の入力" at bounding box center [370, 274] width 722 height 27
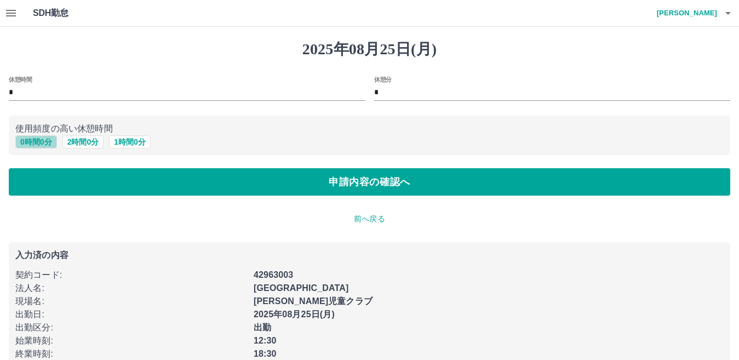
click at [40, 141] on button "0 時間 0 分" at bounding box center [36, 141] width 42 height 13
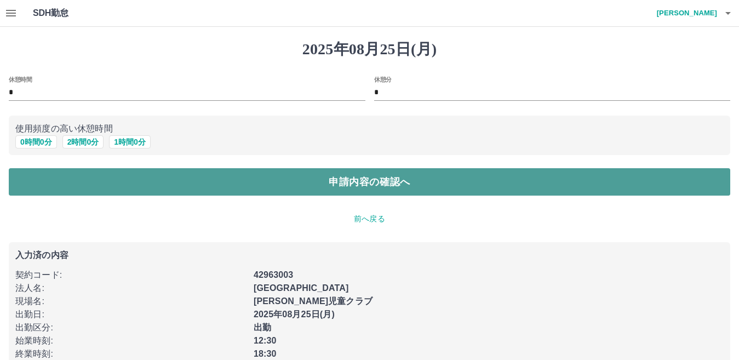
click at [362, 174] on button "申請内容の確認へ" at bounding box center [370, 181] width 722 height 27
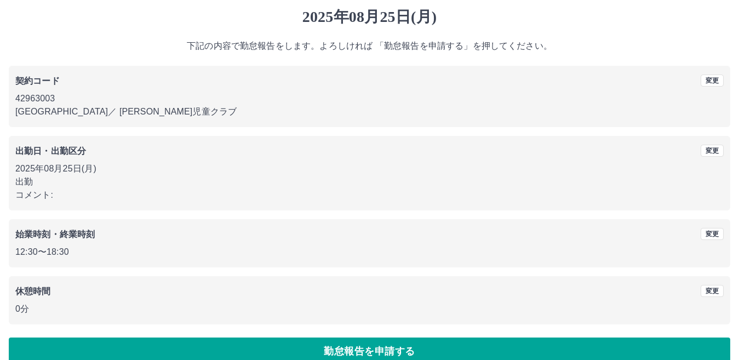
scroll to position [50, 0]
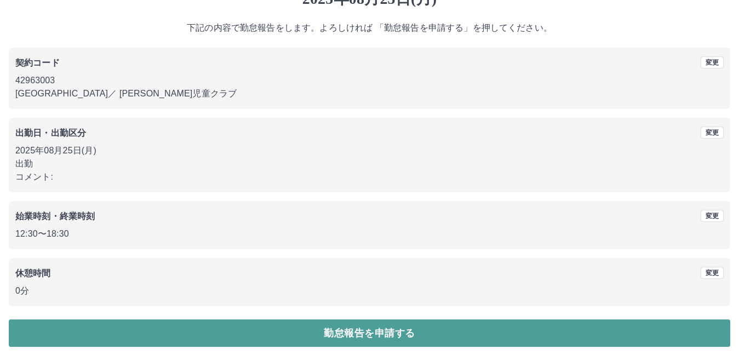
click at [363, 328] on button "勤怠報告を申請する" at bounding box center [370, 333] width 722 height 27
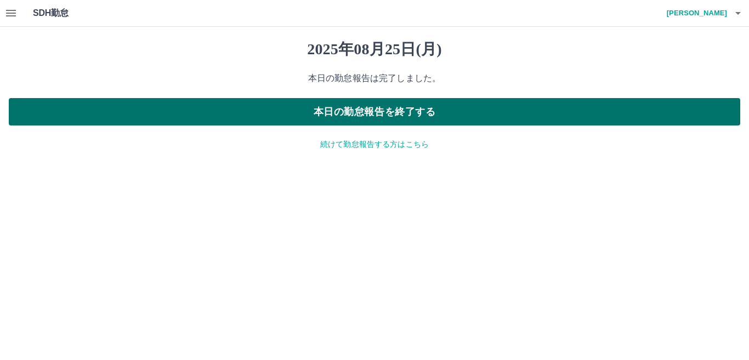
click at [344, 116] on button "本日の勤怠報告を終了する" at bounding box center [374, 111] width 731 height 27
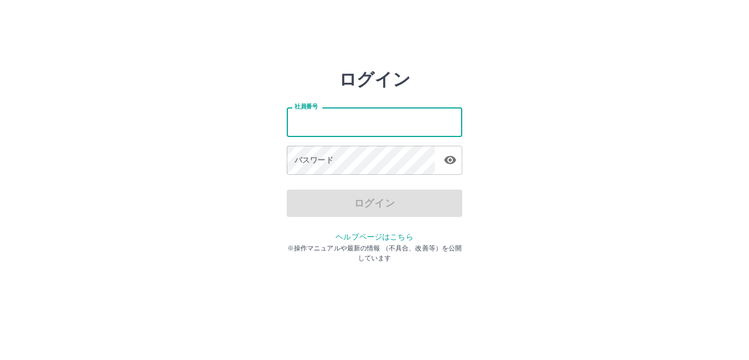
click at [343, 132] on input "社員番号" at bounding box center [374, 121] width 175 height 29
type input "*******"
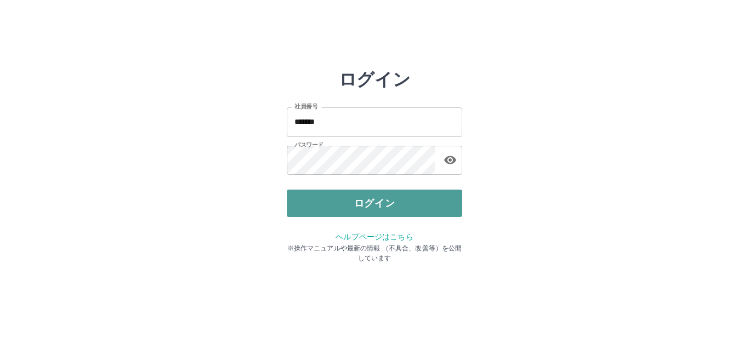
click at [326, 197] on button "ログイン" at bounding box center [374, 203] width 175 height 27
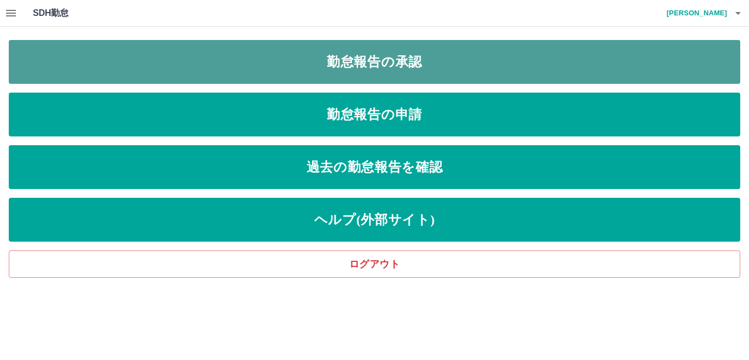
click at [291, 64] on link "勤怠報告の承認" at bounding box center [374, 62] width 731 height 44
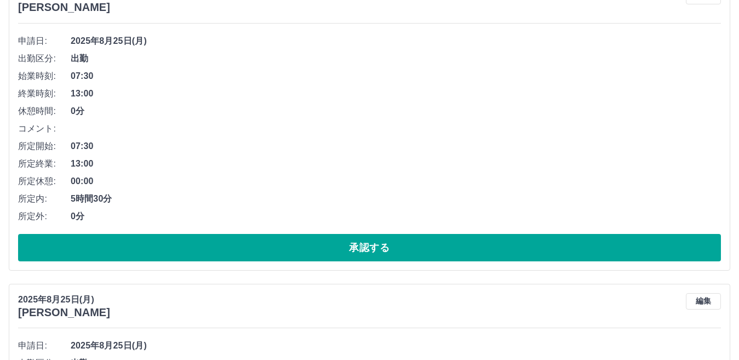
scroll to position [767, 0]
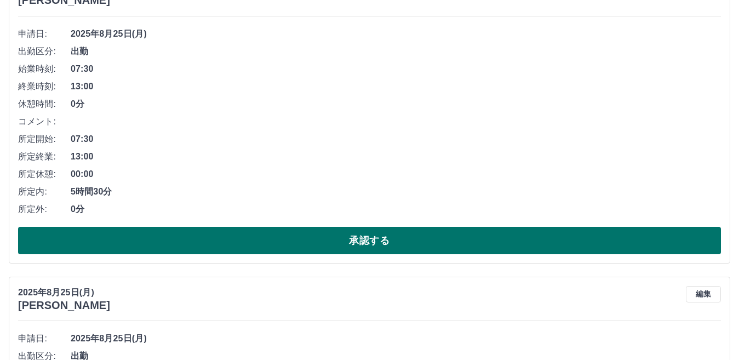
click at [235, 241] on button "承認する" at bounding box center [369, 240] width 703 height 27
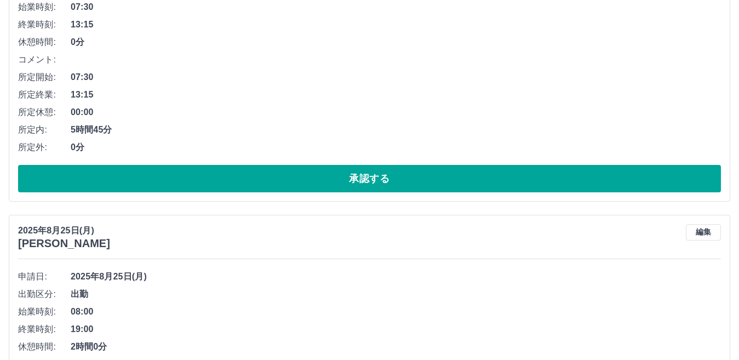
scroll to position [846, 0]
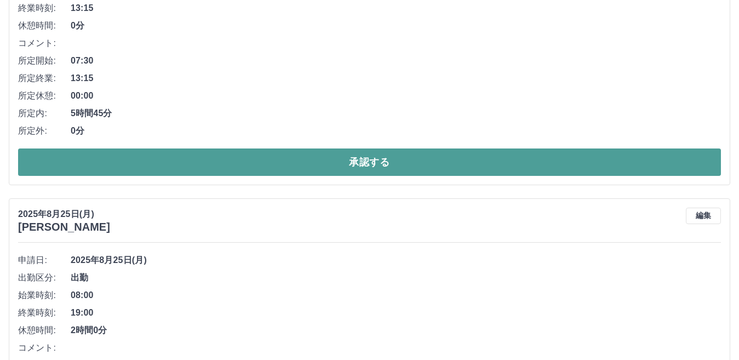
click at [272, 167] on button "承認する" at bounding box center [369, 162] width 703 height 27
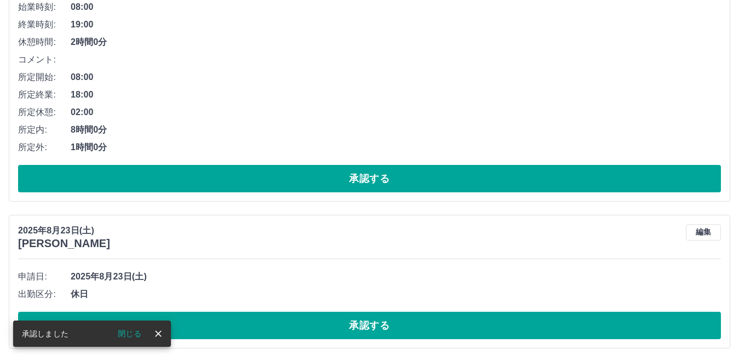
scroll to position [832, 0]
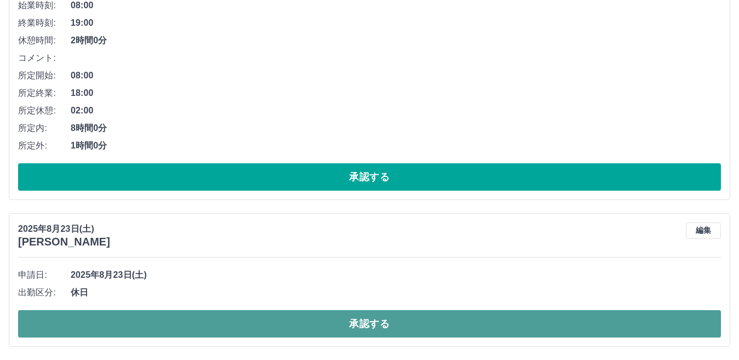
click at [242, 320] on button "承認する" at bounding box center [369, 323] width 703 height 27
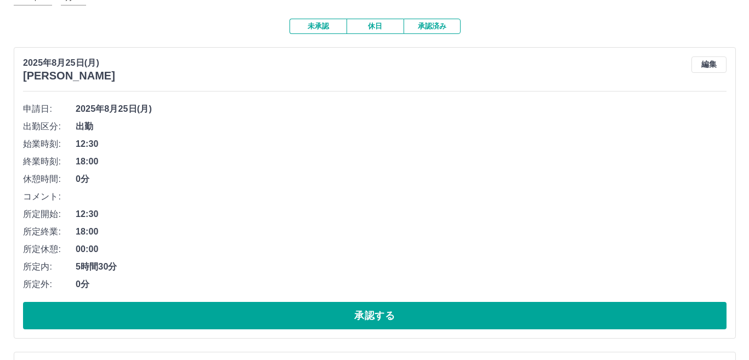
scroll to position [0, 0]
